Goal: Use online tool/utility

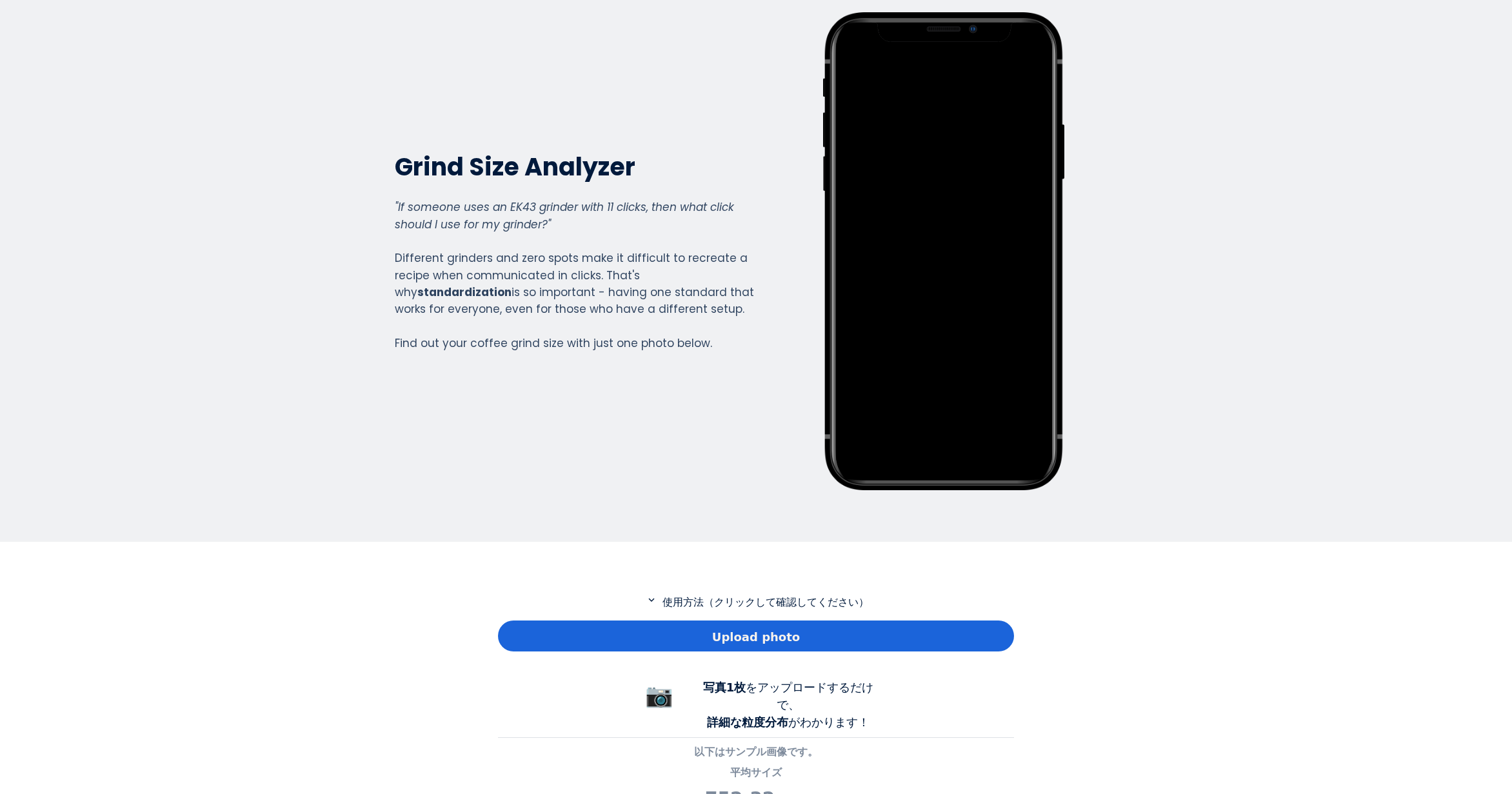
scroll to position [194, 0]
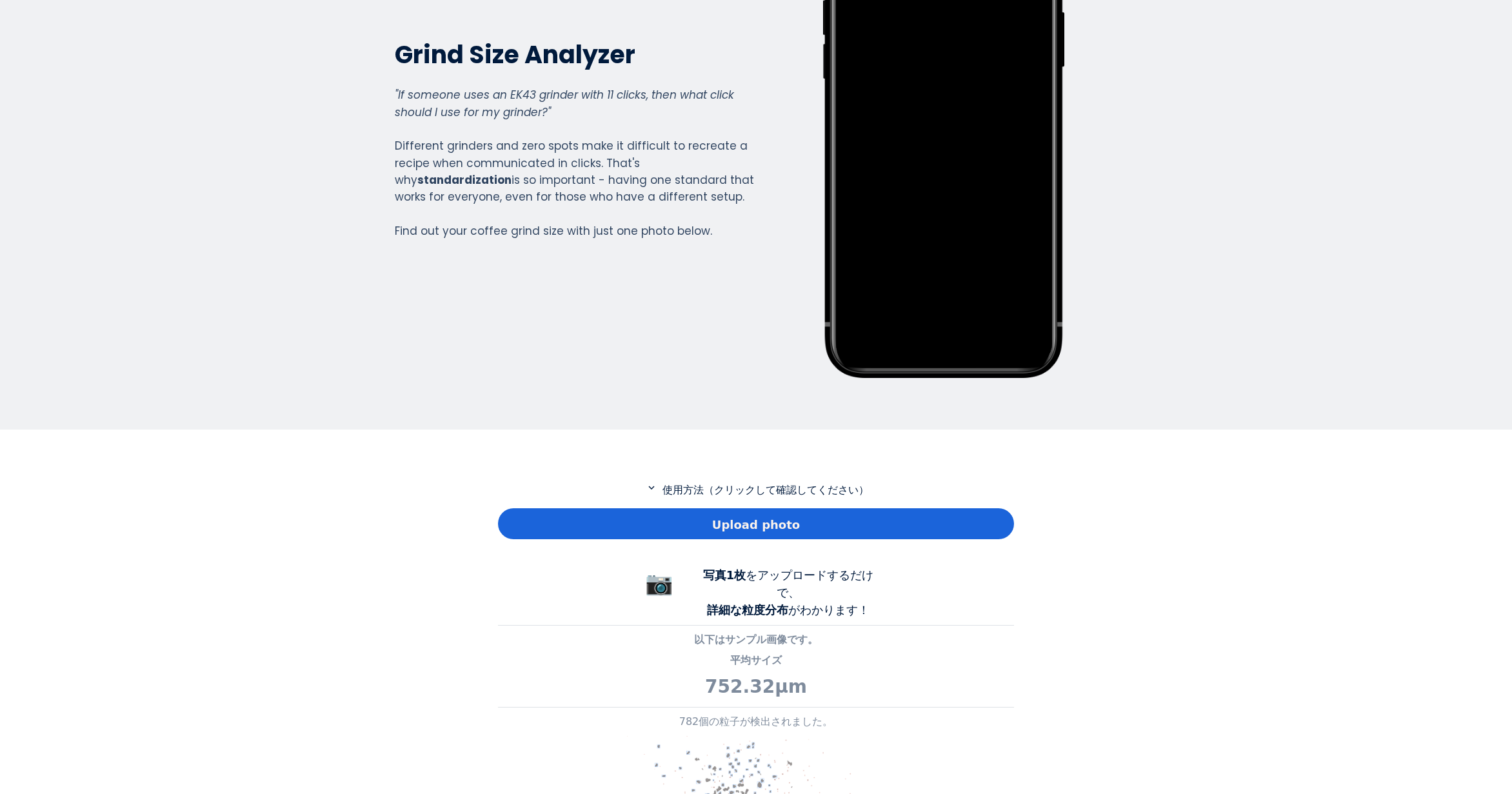
click at [685, 530] on div "Upload photo" at bounding box center [756, 524] width 516 height 31
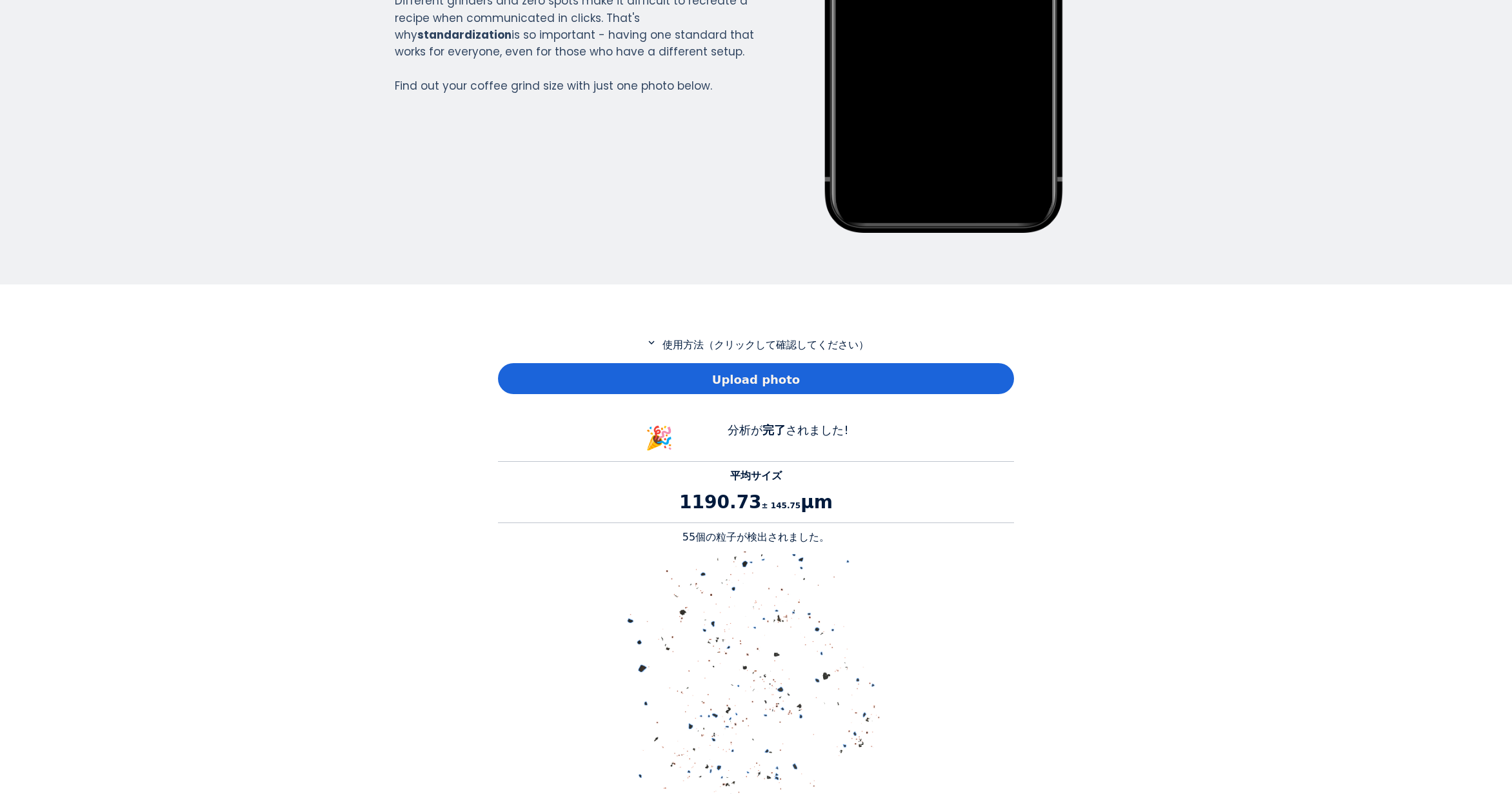
scroll to position [451, 0]
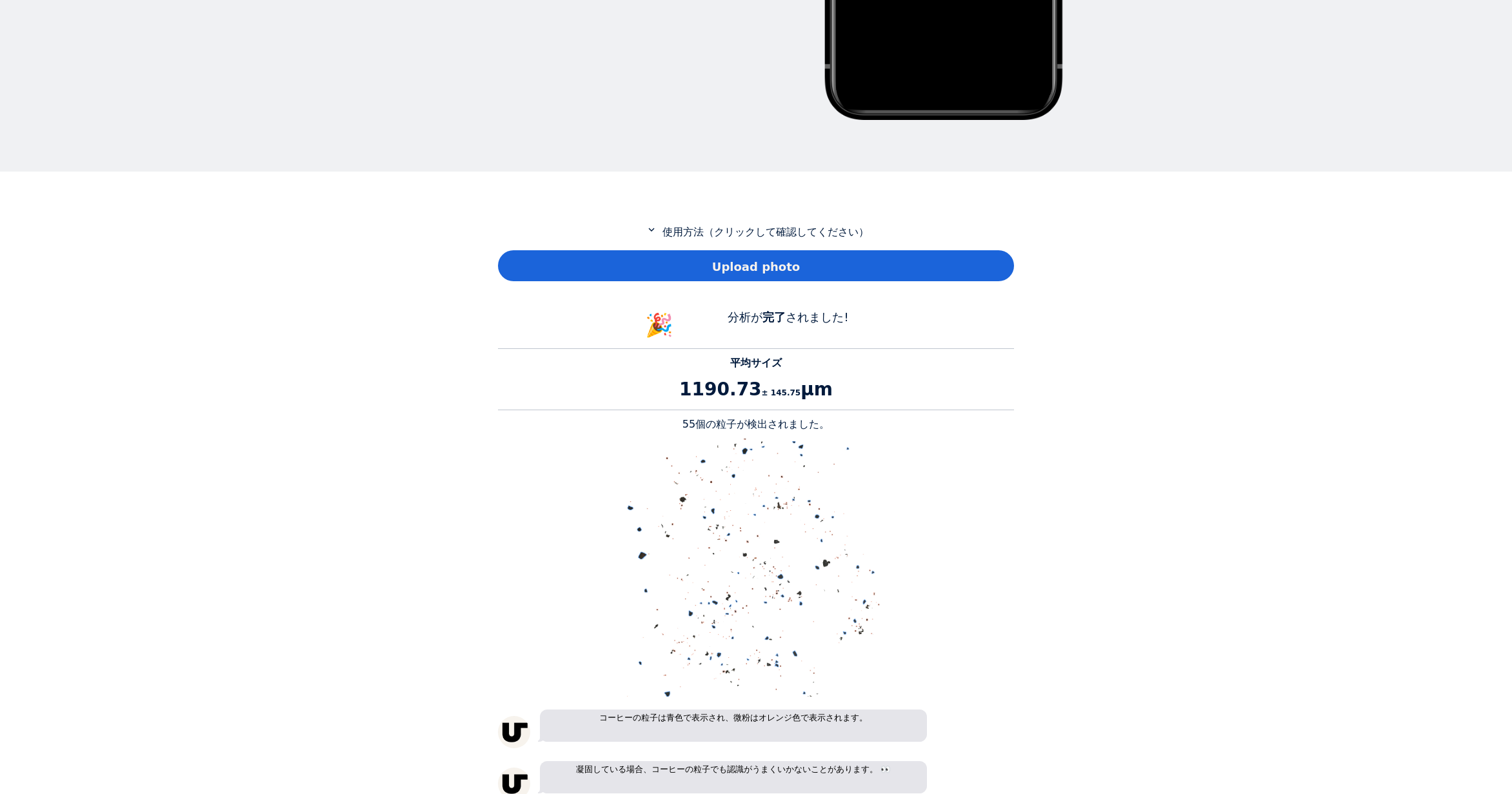
click at [698, 424] on p "55個の粒子が検出されました。" at bounding box center [756, 424] width 516 height 16
copy p "55"
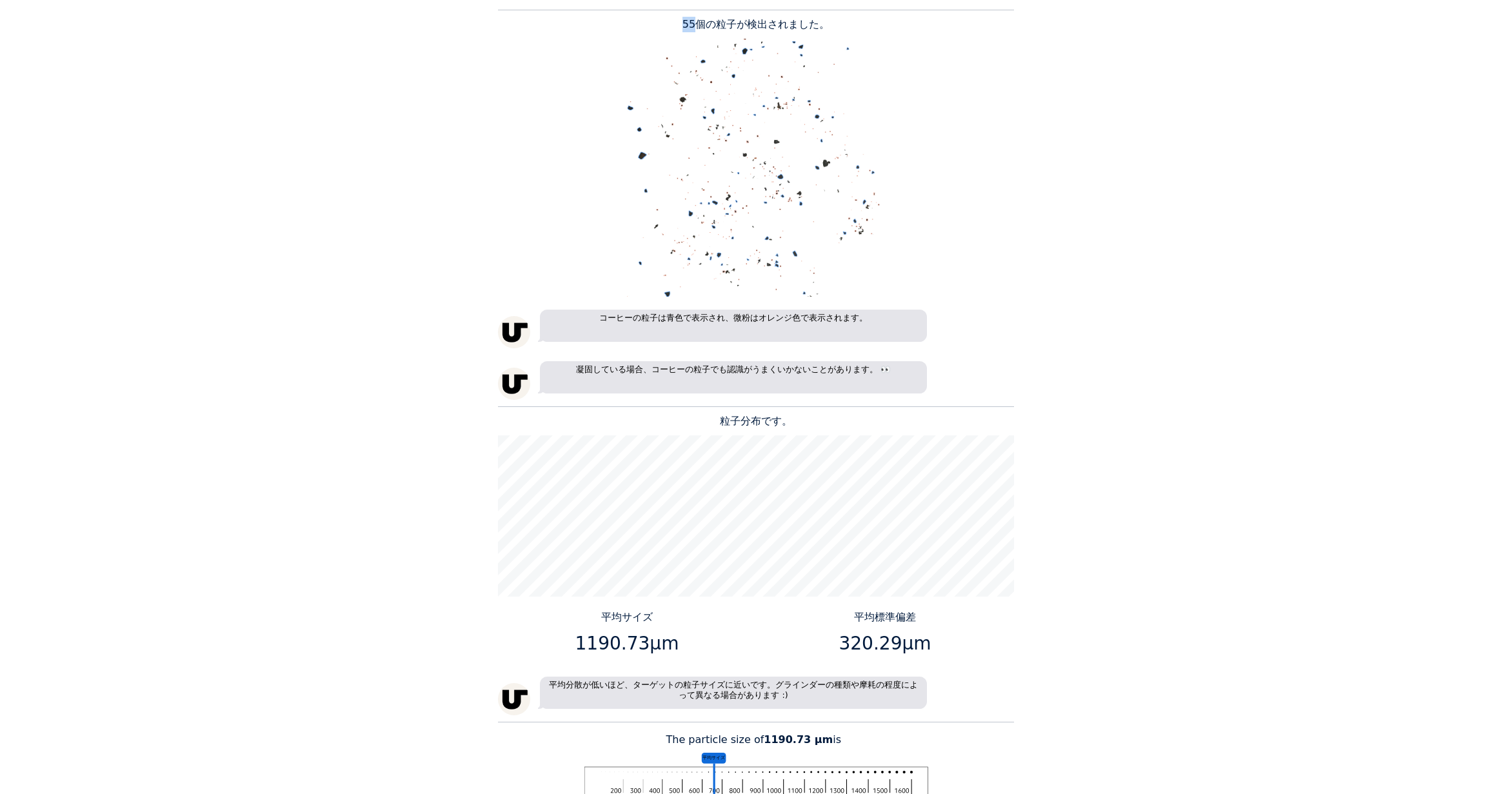
scroll to position [903, 0]
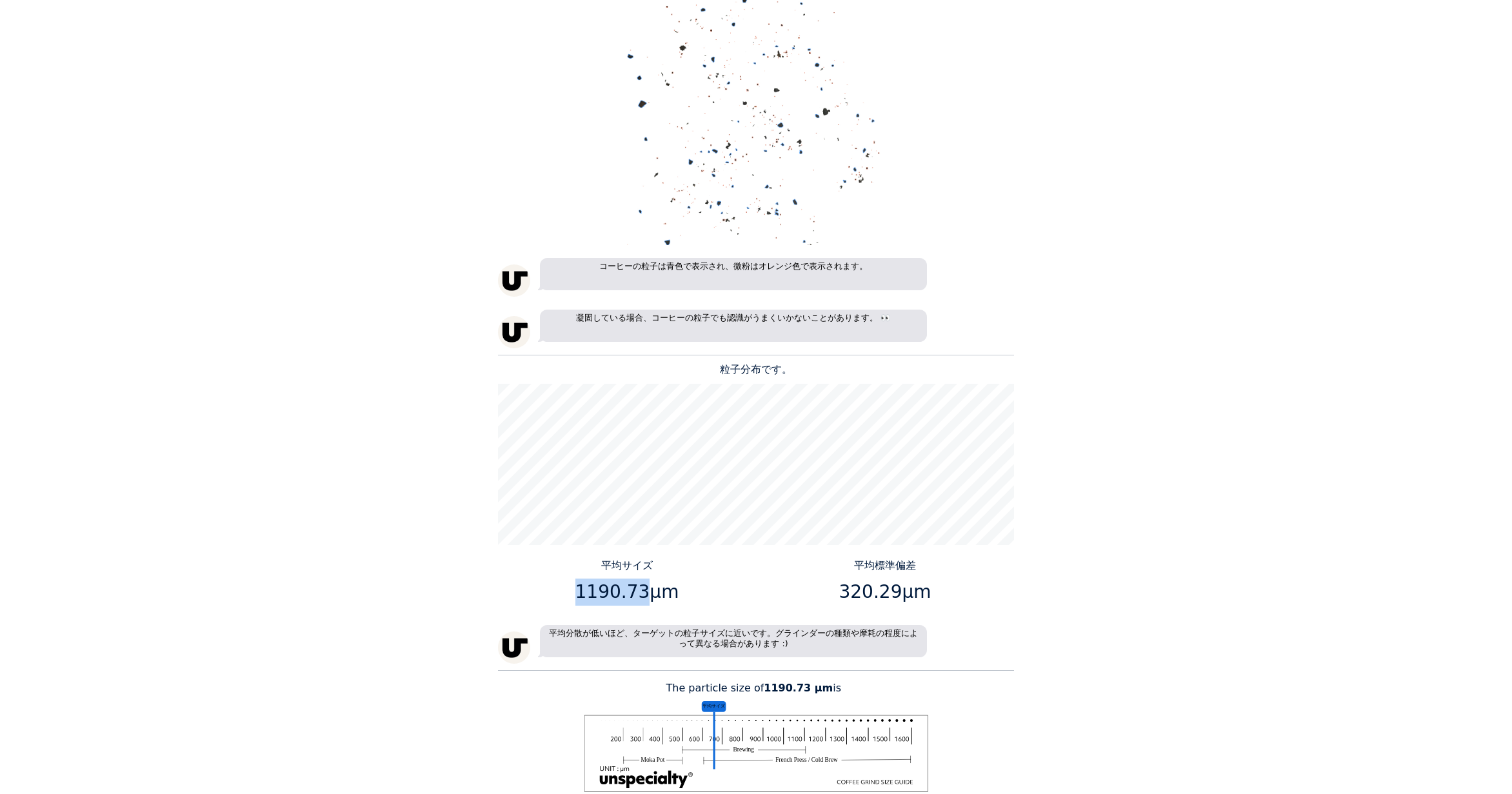
drag, startPoint x: 638, startPoint y: 594, endPoint x: 581, endPoint y: 594, distance: 57.0
click at [581, 594] on p "1190.73μm" at bounding box center [627, 592] width 248 height 27
copy p "1190.73"
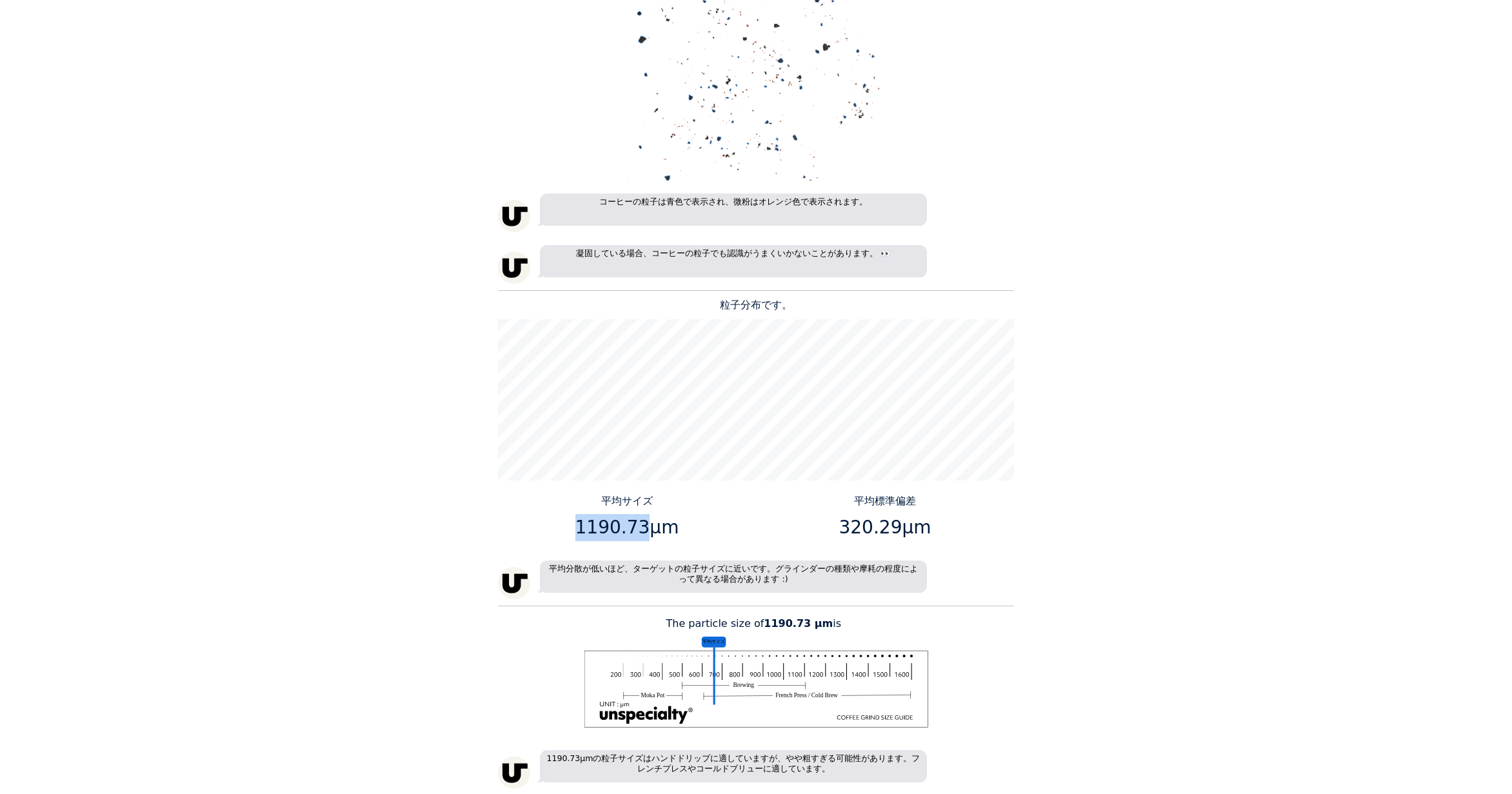
scroll to position [1032, 0]
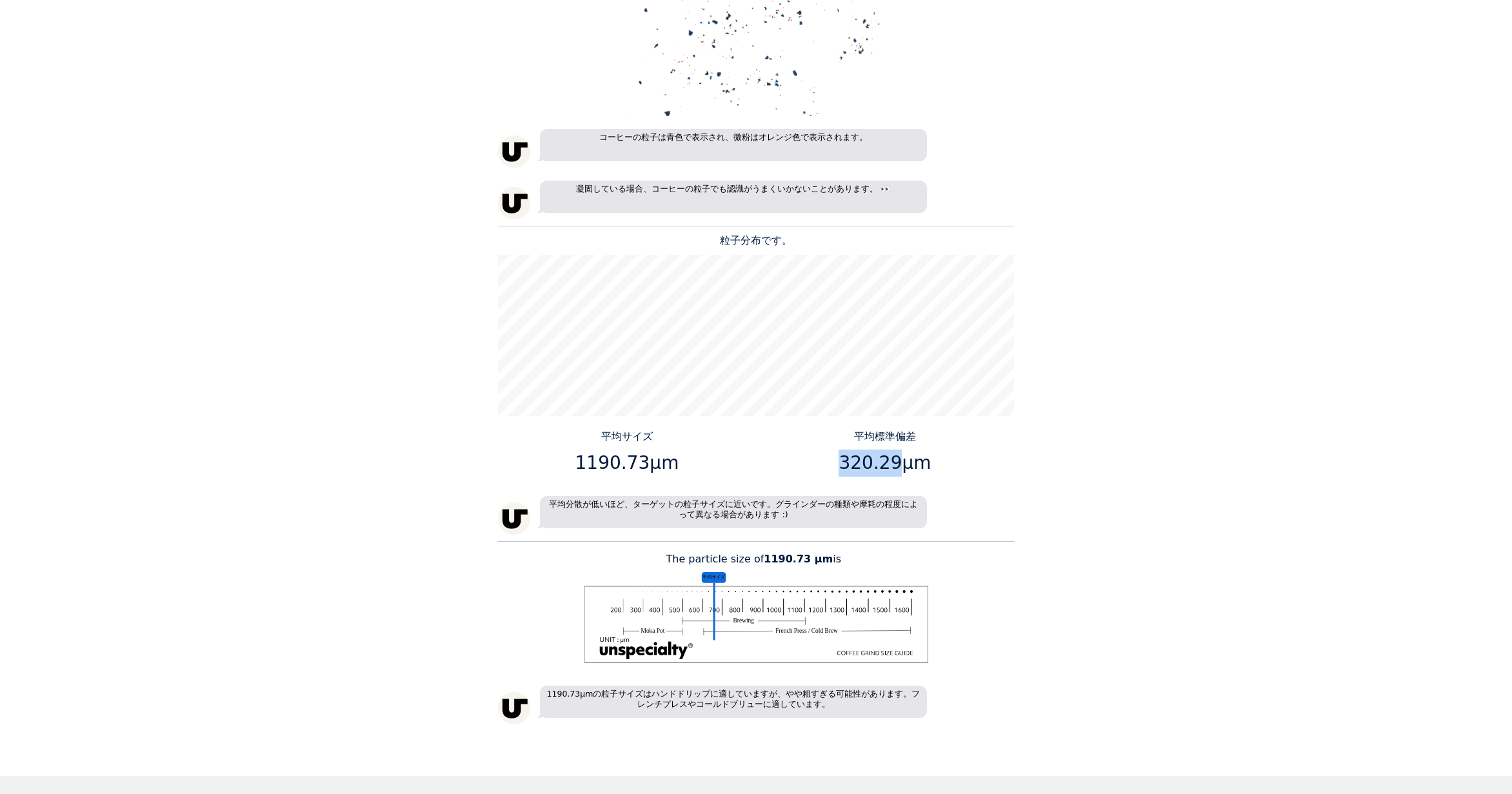
drag, startPoint x: 895, startPoint y: 462, endPoint x: 845, endPoint y: 461, distance: 50.0
click at [845, 461] on p "320.29μm" at bounding box center [885, 463] width 248 height 27
copy p "320.29"
